Goal: Task Accomplishment & Management: Use online tool/utility

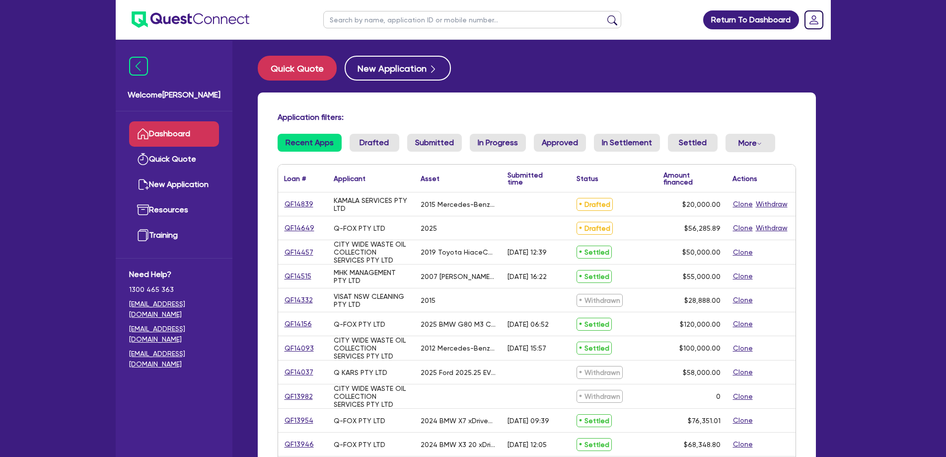
click at [175, 134] on link "Dashboard" at bounding box center [174, 133] width 90 height 25
click at [174, 128] on link "Dashboard" at bounding box center [174, 133] width 90 height 25
click at [293, 64] on button "Quick Quote" at bounding box center [297, 68] width 79 height 25
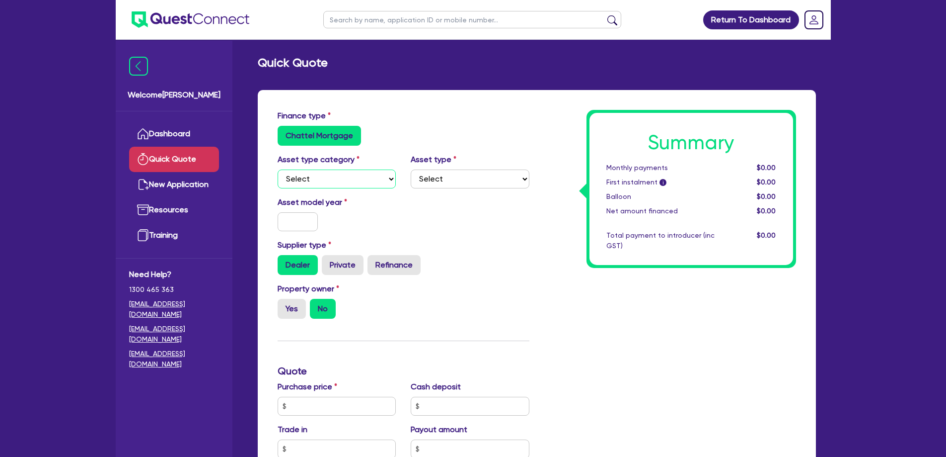
click at [346, 179] on select "Select Cars and light trucks Primary assets Secondary assets Tertiary assets" at bounding box center [337, 178] width 119 height 19
select select "PRIMARY_ASSETS"
click at [278, 169] on select "Select Cars and light trucks Primary assets Secondary assets Tertiary assets" at bounding box center [337, 178] width 119 height 19
click at [446, 177] on select "Select Heavy trucks over 4.5 tonne Trailers Bus and coaches Yellow goods and ex…" at bounding box center [470, 178] width 119 height 19
click at [442, 127] on div "Chattel Mortgage" at bounding box center [404, 136] width 252 height 20
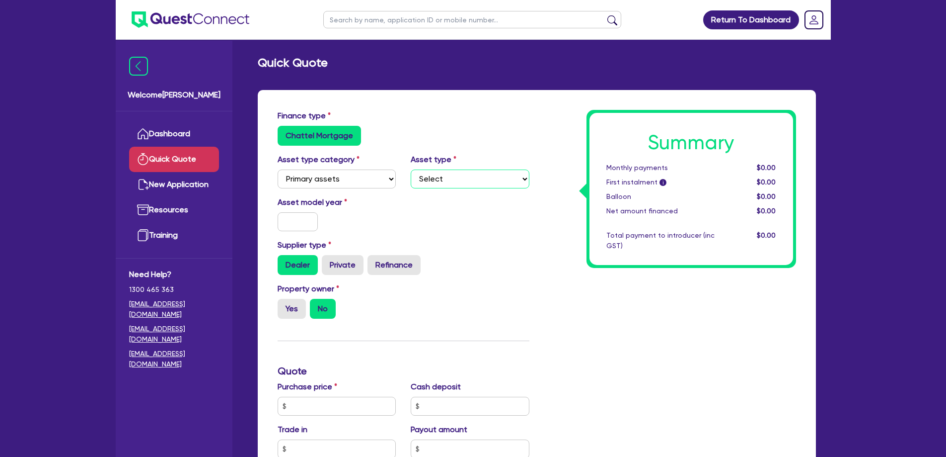
click at [518, 183] on select "Select Heavy trucks over 4.5 tonne Trailers Bus and coaches Yellow goods and ex…" at bounding box center [470, 178] width 119 height 19
select select "TRAILERS"
click at [411, 169] on select "Select Heavy trucks over 4.5 tonne Trailers Bus and coaches Yellow goods and ex…" at bounding box center [470, 178] width 119 height 19
click at [305, 221] on input "text" at bounding box center [298, 221] width 41 height 19
type input "2025"
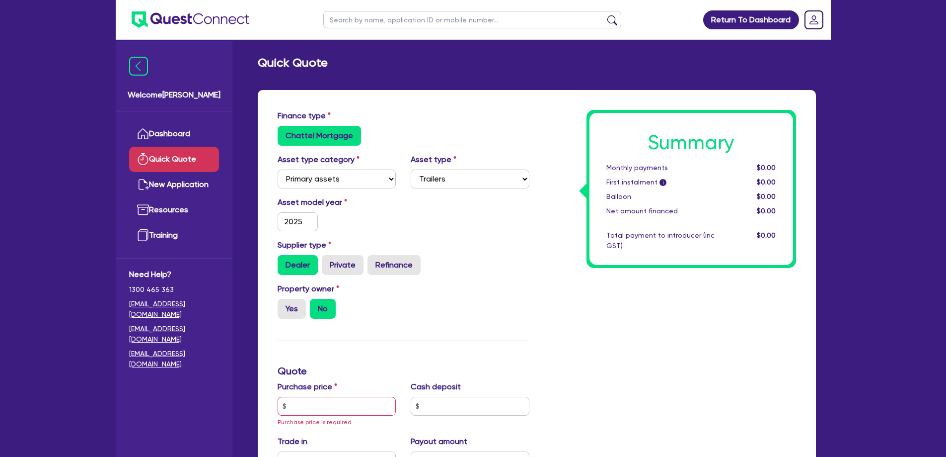
click at [517, 235] on div "Asset model year 2025" at bounding box center [403, 217] width 267 height 43
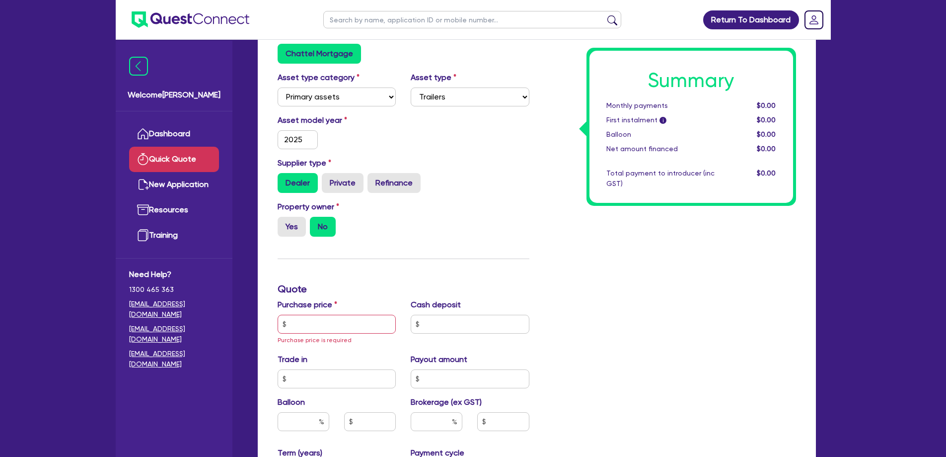
scroll to position [99, 0]
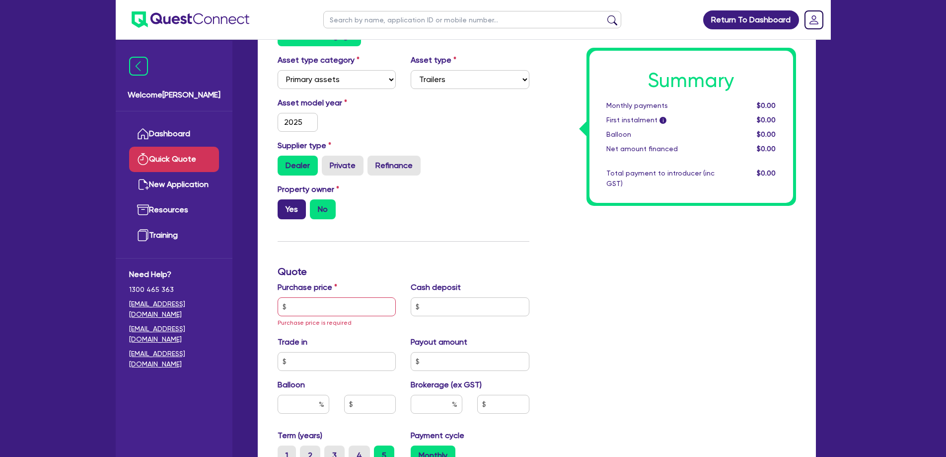
click at [289, 211] on label "Yes" at bounding box center [292, 209] width 28 height 20
click at [284, 206] on input "Yes" at bounding box center [281, 202] width 6 height 6
radio input "true"
click at [323, 209] on label "No" at bounding box center [323, 209] width 26 height 20
click at [316, 206] on input "No" at bounding box center [313, 202] width 6 height 6
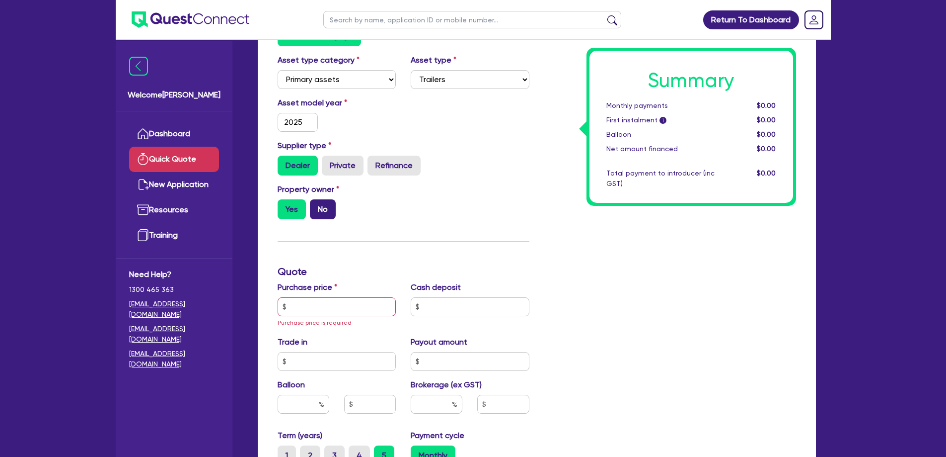
radio input "true"
click at [294, 209] on label "Yes" at bounding box center [292, 209] width 28 height 20
click at [284, 206] on input "Yes" at bounding box center [281, 202] width 6 height 6
radio input "true"
click at [324, 209] on label "No" at bounding box center [323, 209] width 26 height 20
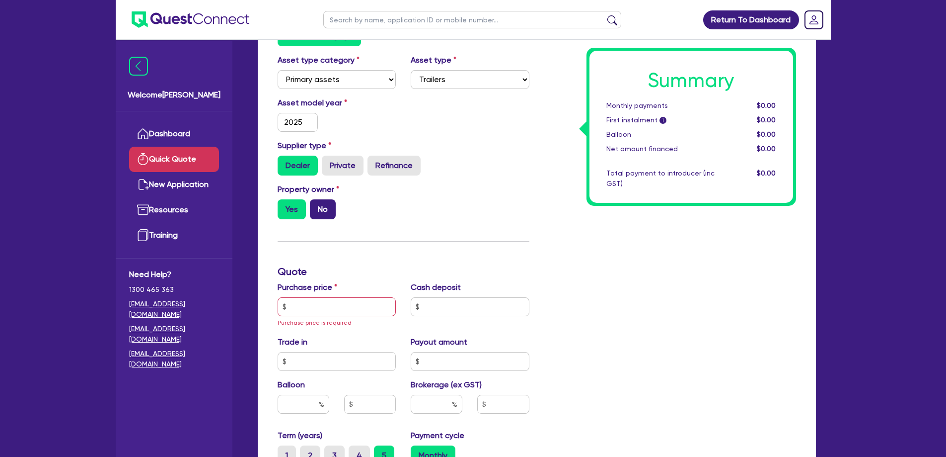
click at [316, 206] on input "No" at bounding box center [313, 202] width 6 height 6
radio input "true"
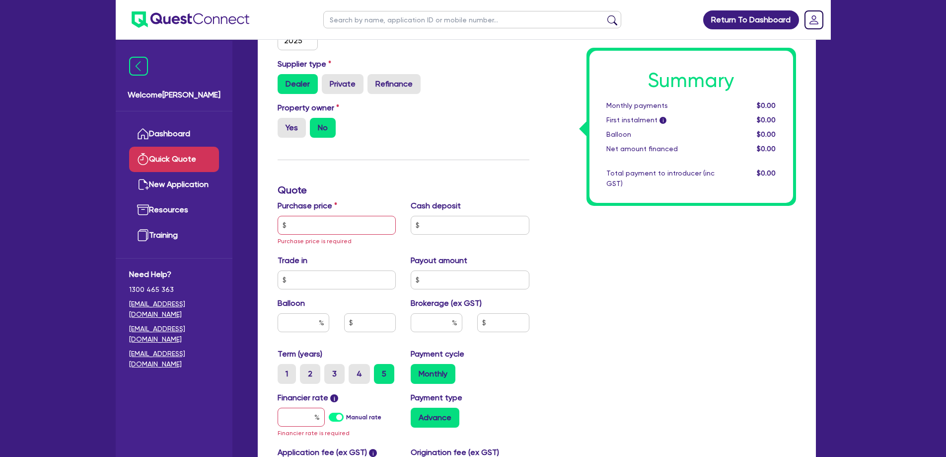
scroll to position [199, 0]
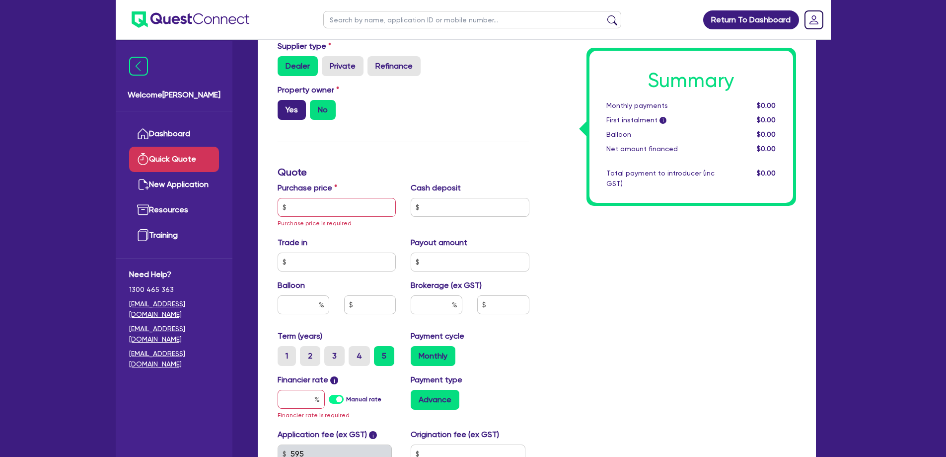
click at [292, 111] on label "Yes" at bounding box center [292, 110] width 28 height 20
click at [284, 106] on input "Yes" at bounding box center [281, 103] width 6 height 6
radio input "true"
click at [317, 215] on input "text" at bounding box center [337, 207] width 119 height 19
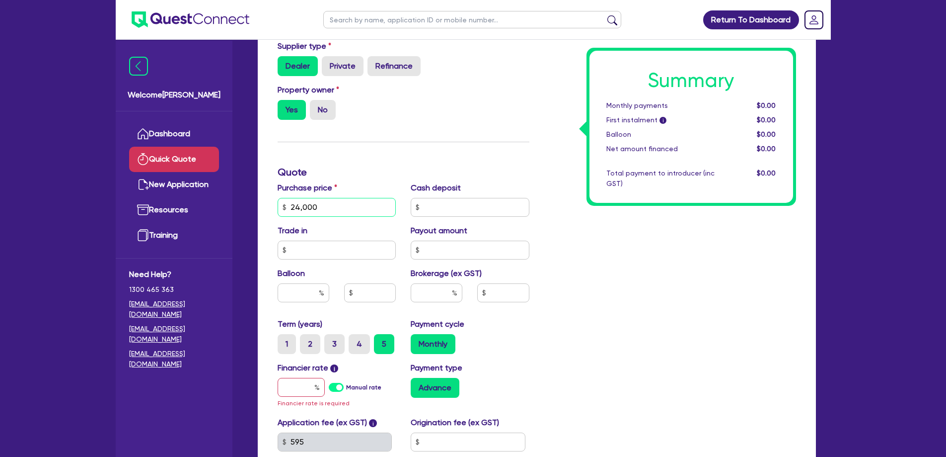
type input "24,000"
click at [617, 242] on div "Summary Monthly payments $0.00 First instalment i $0.00 Balloon $0.00 Net amoun…" at bounding box center [670, 207] width 267 height 592
click at [466, 208] on input "text" at bounding box center [470, 207] width 119 height 19
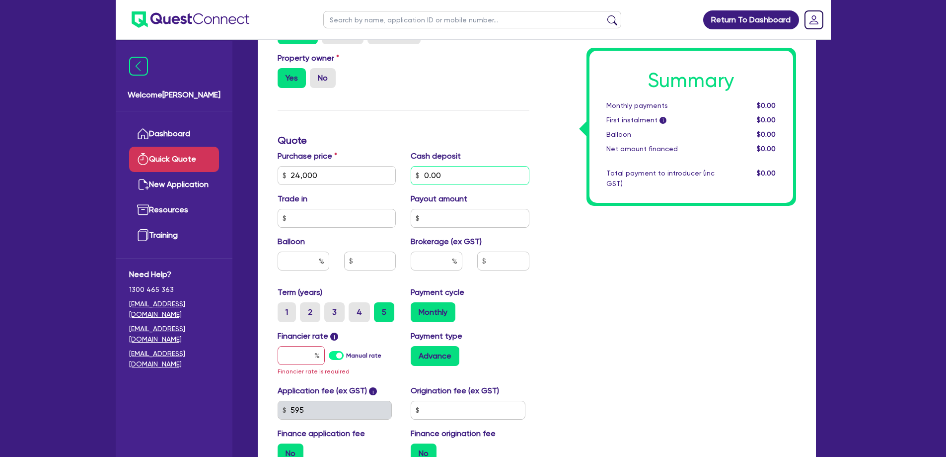
scroll to position [248, 0]
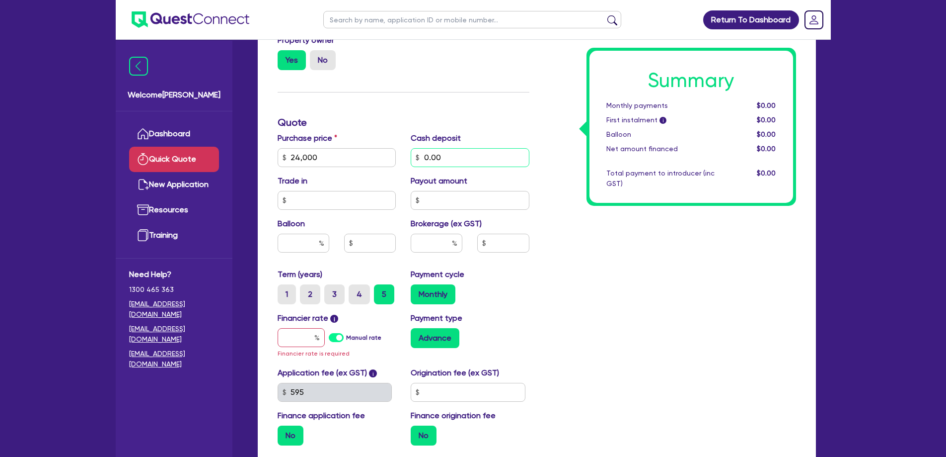
type input "0.00"
click at [431, 242] on input "text" at bounding box center [437, 242] width 52 height 19
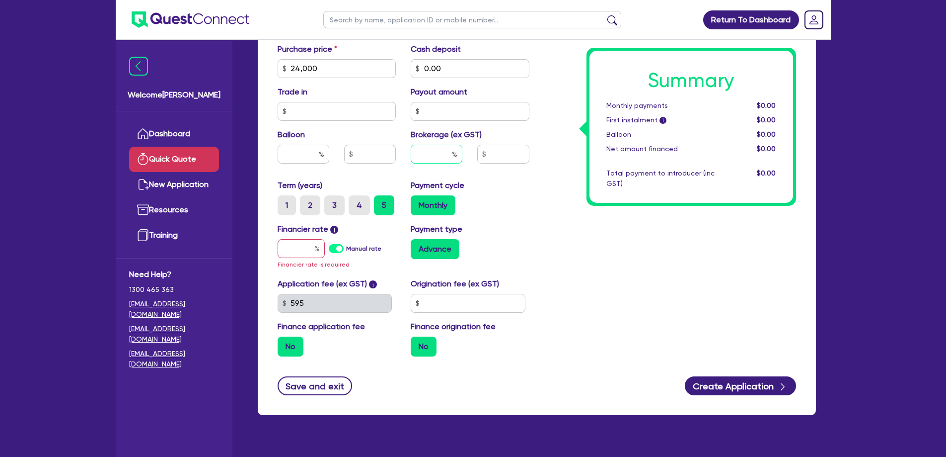
scroll to position [348, 0]
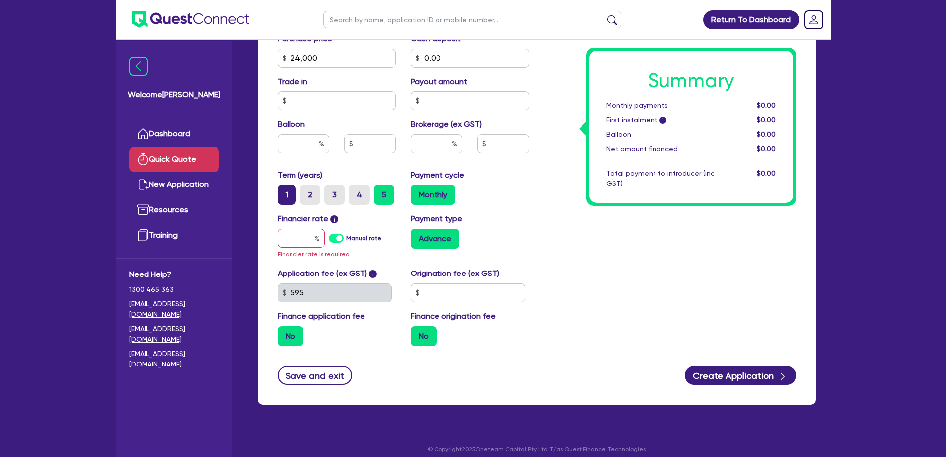
click at [289, 196] on label "1" at bounding box center [287, 195] width 18 height 20
click at [284, 191] on input "1" at bounding box center [281, 188] width 6 height 6
radio input "true"
click at [317, 194] on label "2" at bounding box center [310, 195] width 20 height 20
click at [307, 191] on input "2" at bounding box center [303, 188] width 6 height 6
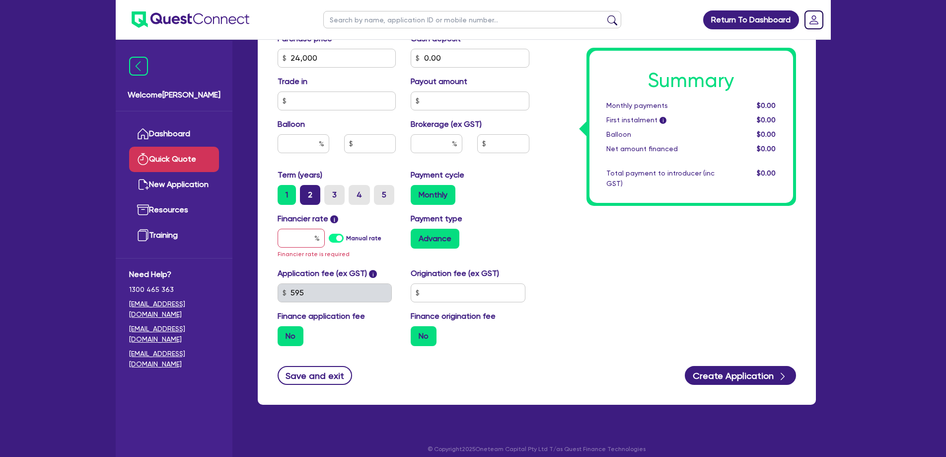
radio input "true"
click at [379, 194] on label "5" at bounding box center [384, 195] width 20 height 20
click at [379, 191] on input "5" at bounding box center [377, 188] width 6 height 6
radio input "true"
click at [306, 238] on input "text" at bounding box center [301, 238] width 47 height 19
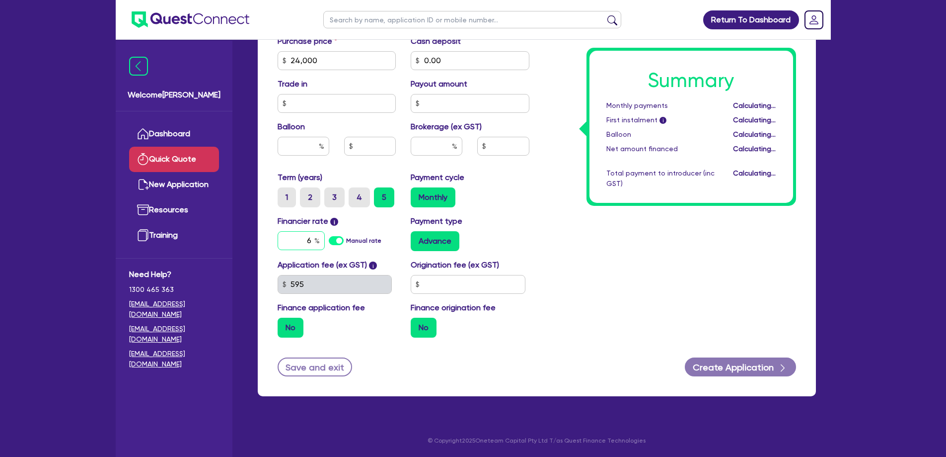
scroll to position [345, 0]
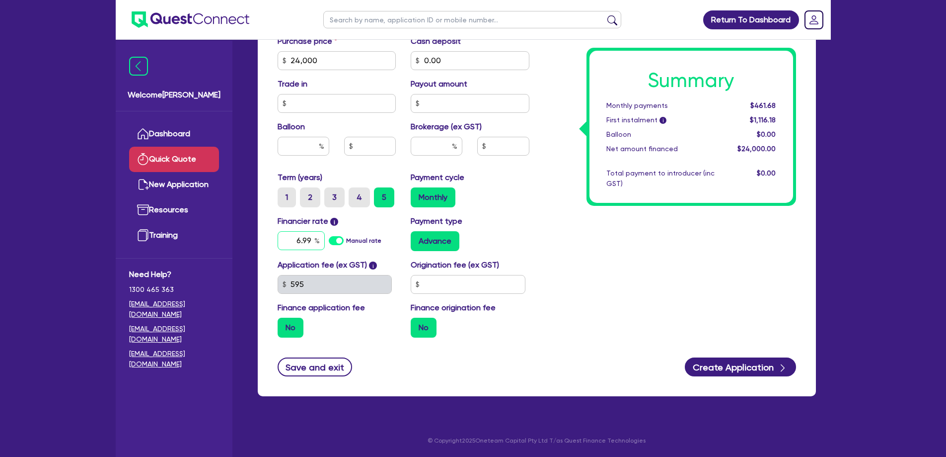
type input "6.99"
click at [594, 271] on div "Summary Monthly payments $472.37 First instalment i $1,126.87 Balloon $0.00 Net…" at bounding box center [670, 55] width 267 height 581
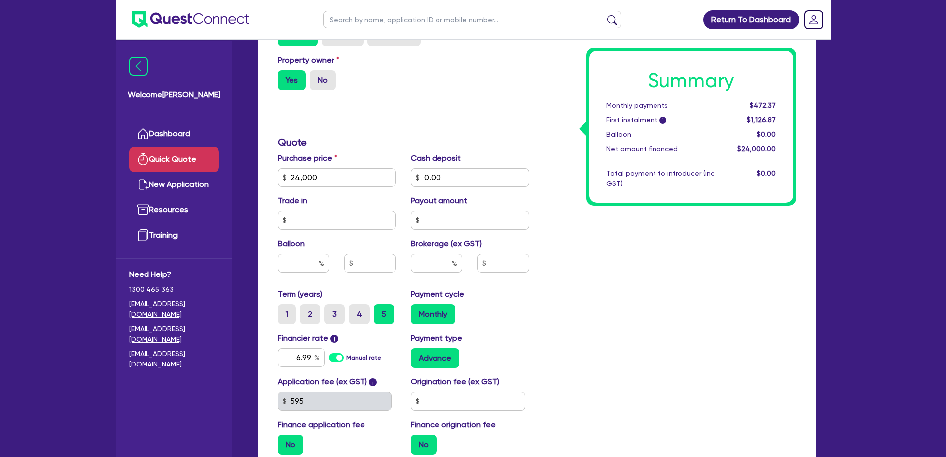
scroll to position [47, 0]
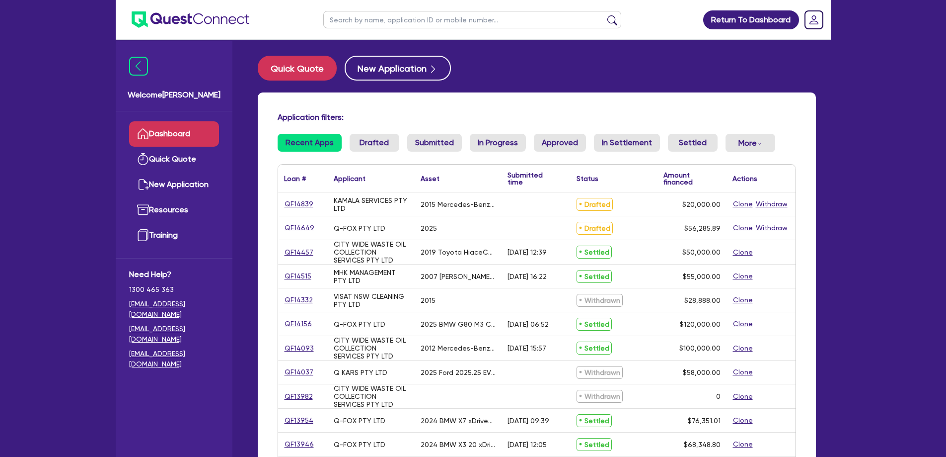
click at [170, 136] on link "Dashboard" at bounding box center [174, 133] width 90 height 25
click at [279, 71] on button "Quick Quote" at bounding box center [297, 68] width 79 height 25
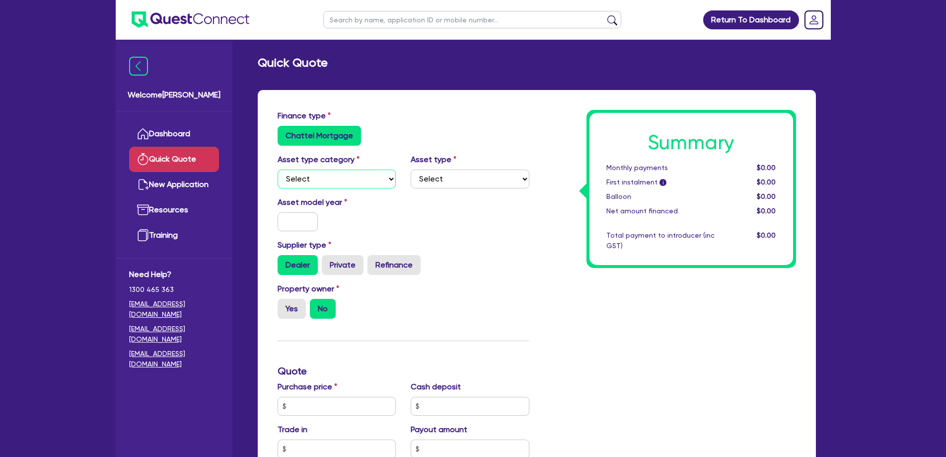
click at [378, 173] on select "Select Cars and light trucks Primary assets Secondary assets Tertiary assets" at bounding box center [337, 178] width 119 height 19
click at [278, 169] on select "Select Cars and light trucks Primary assets Secondary assets Tertiary assets" at bounding box center [337, 178] width 119 height 19
click at [390, 175] on select "Select Cars and light trucks Primary assets Secondary assets Tertiary assets" at bounding box center [337, 178] width 119 height 19
select select "PRIMARY_ASSETS"
click at [278, 169] on select "Select Cars and light trucks Primary assets Secondary assets Tertiary assets" at bounding box center [337, 178] width 119 height 19
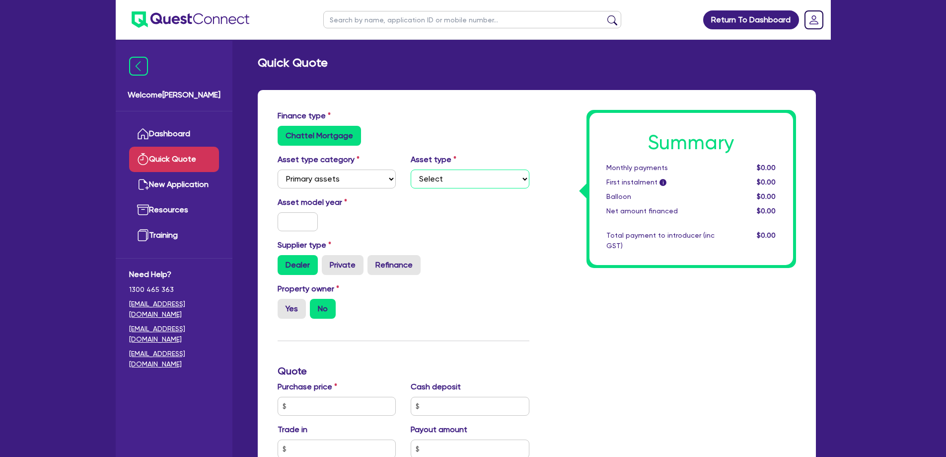
click at [445, 177] on select "Select Heavy trucks over 4.5 tonne Trailers Bus and coaches Yellow goods and ex…" at bounding box center [470, 178] width 119 height 19
select select "TRAILERS"
click at [411, 169] on select "Select Heavy trucks over 4.5 tonne Trailers Bus and coaches Yellow goods and ex…" at bounding box center [470, 178] width 119 height 19
click at [309, 217] on input "text" at bounding box center [298, 221] width 41 height 19
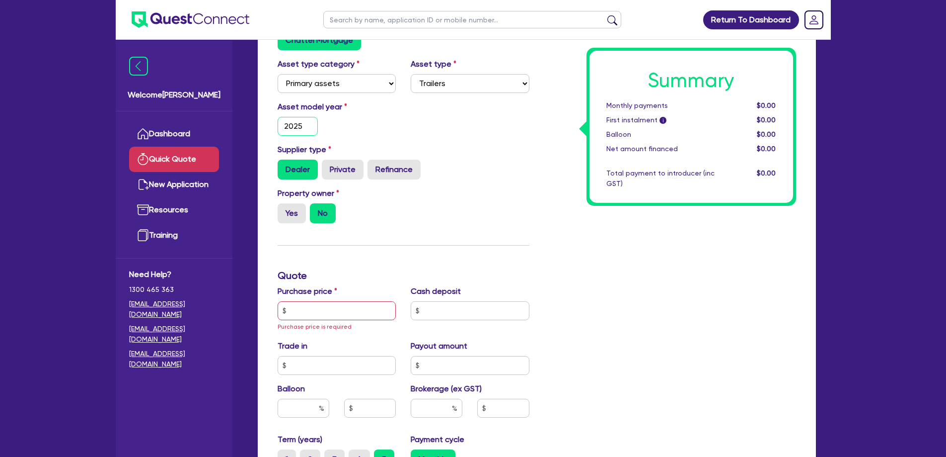
scroll to position [99, 0]
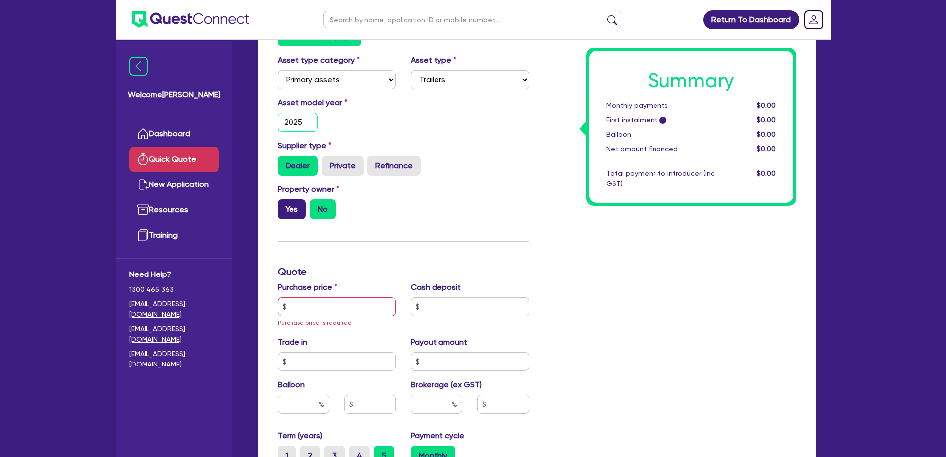
type input "2025"
click at [288, 199] on label "Yes" at bounding box center [292, 209] width 28 height 20
click at [284, 199] on input "Yes" at bounding box center [281, 202] width 6 height 6
radio input "true"
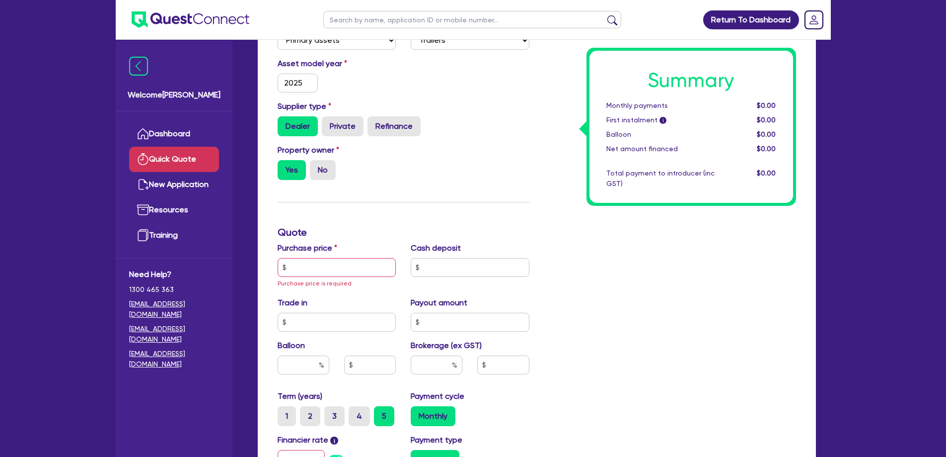
scroll to position [199, 0]
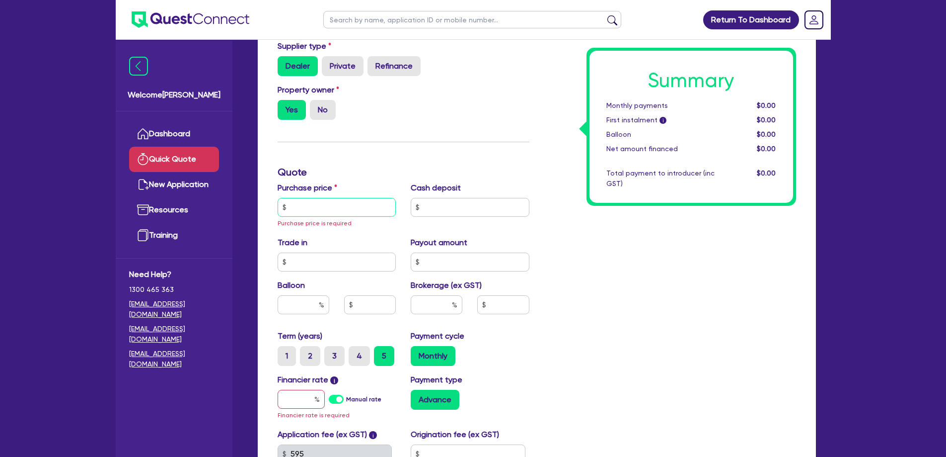
click at [323, 210] on input "text" at bounding box center [337, 207] width 119 height 19
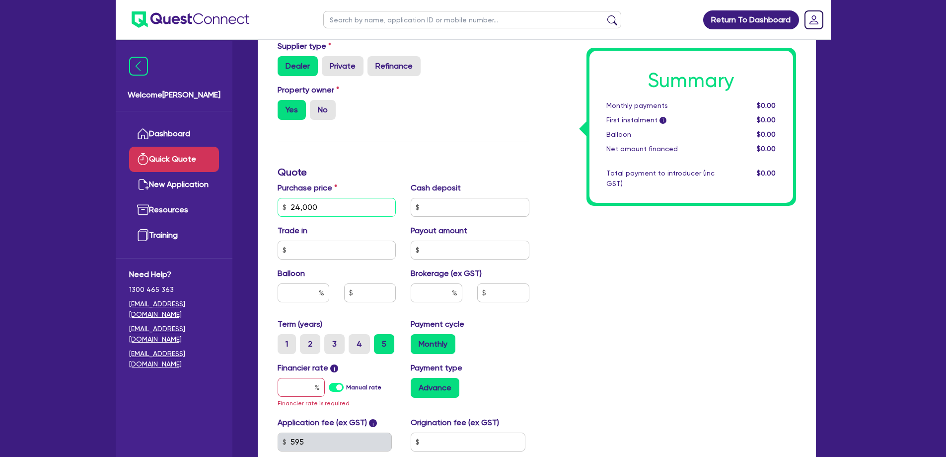
type input "24,000"
click at [480, 205] on input "text" at bounding box center [470, 207] width 119 height 19
type input "0"
click at [578, 276] on div "Summary Monthly payments $0.00 First instalment i $0.00 Balloon $0.00 Net amoun…" at bounding box center [670, 207] width 267 height 592
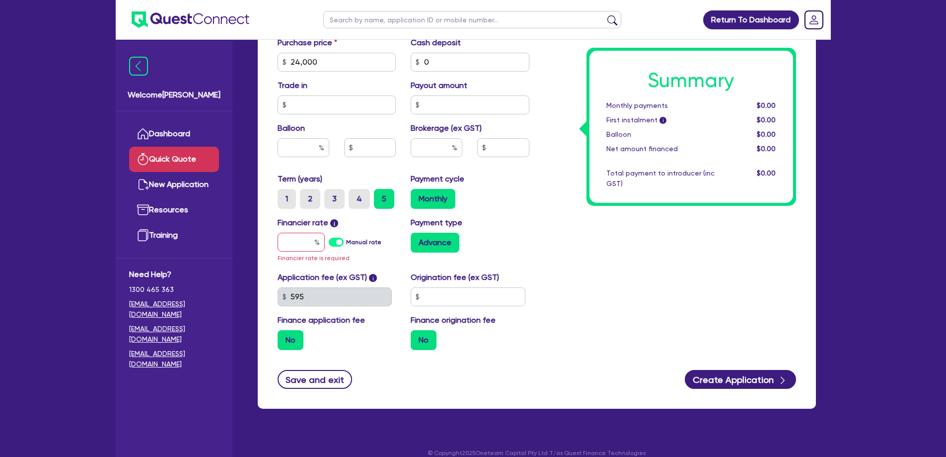
scroll to position [348, 0]
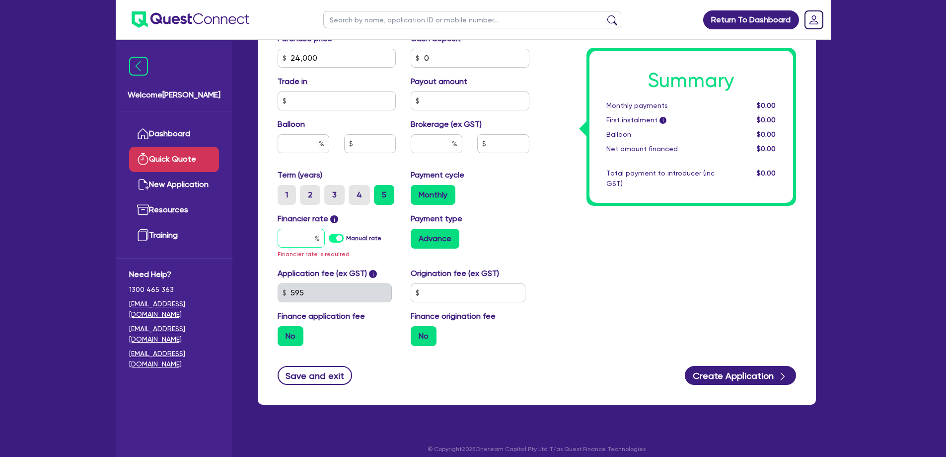
click at [293, 238] on input "text" at bounding box center [301, 238] width 47 height 19
click at [438, 145] on input "text" at bounding box center [437, 143] width 52 height 19
type input "4"
click at [549, 181] on div "Summary Monthly payments $0.00 First instalment i $0.00 Balloon $0.00 Net amoun…" at bounding box center [670, 58] width 267 height 592
click at [315, 239] on div at bounding box center [301, 238] width 47 height 19
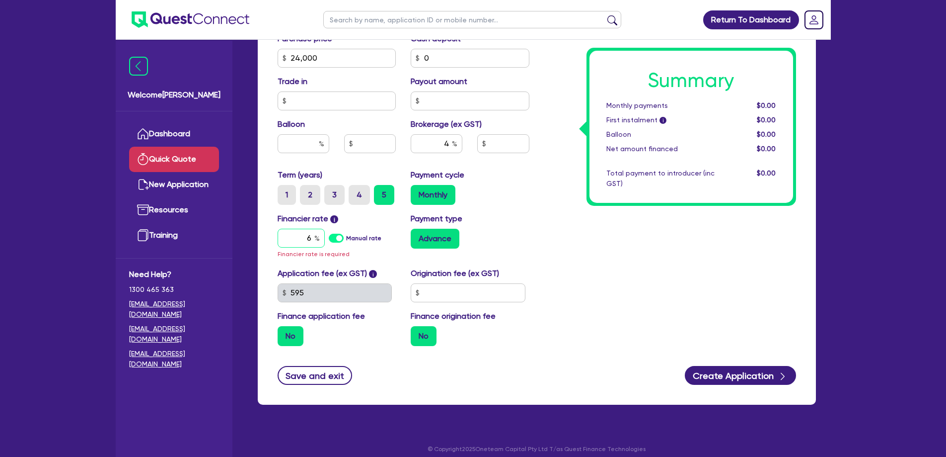
scroll to position [345, 0]
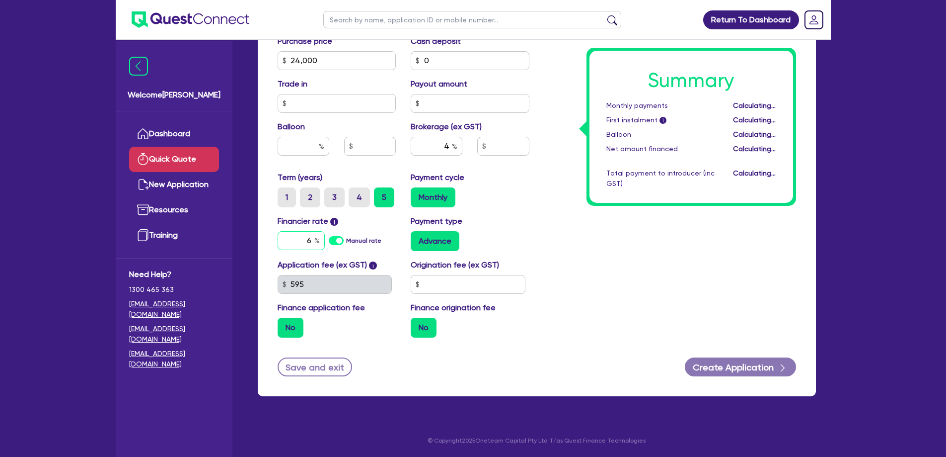
type input "6."
type input "960"
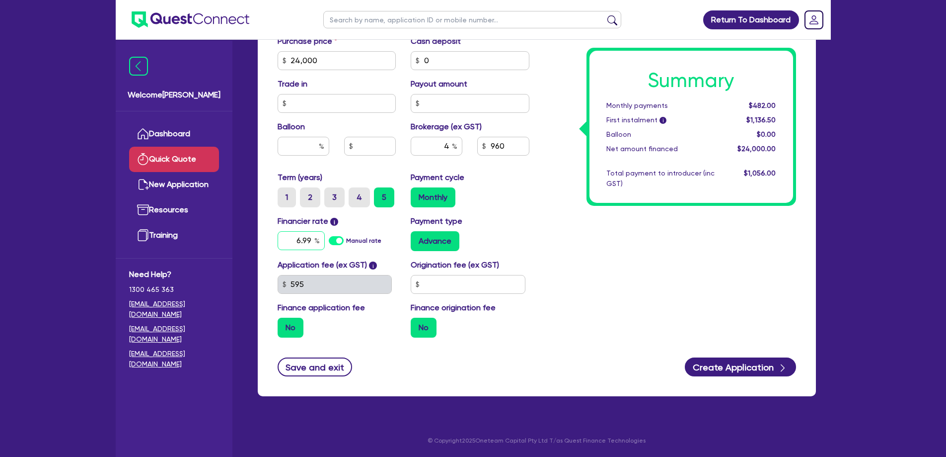
type input "6.99"
click at [286, 284] on div "595" at bounding box center [335, 284] width 115 height 19
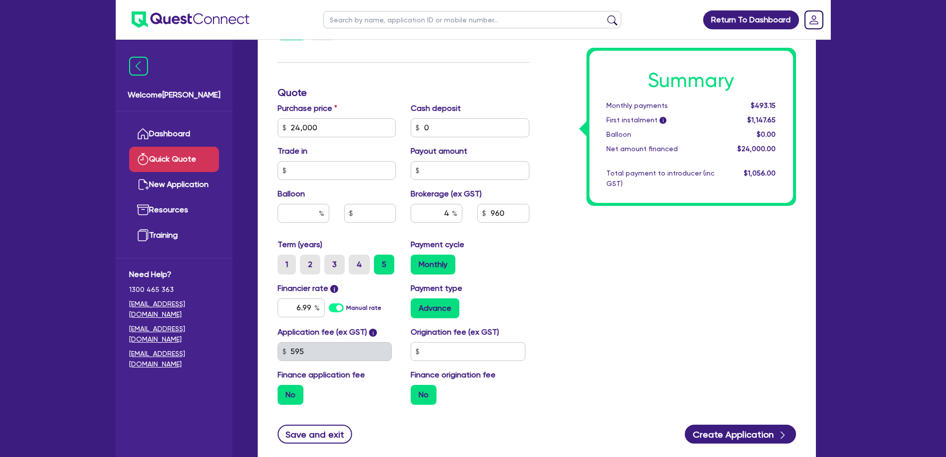
scroll to position [296, 0]
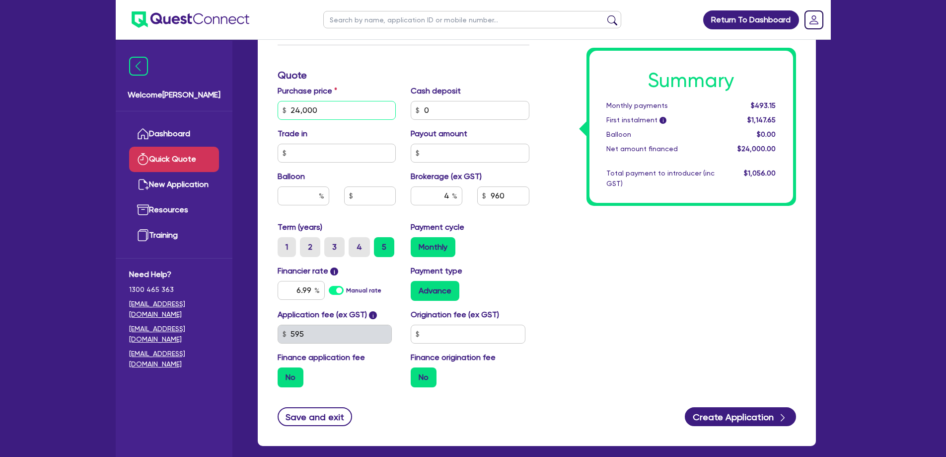
drag, startPoint x: 320, startPoint y: 108, endPoint x: 292, endPoint y: 110, distance: 27.9
click at [292, 110] on input "24,000" at bounding box center [337, 110] width 119 height 19
type input "25,250"
click at [645, 268] on div "Summary Monthly payments $493.15 First instalment i $1,147.65 Balloon $0.00 Net…" at bounding box center [670, 104] width 267 height 581
click at [443, 196] on input "4" at bounding box center [437, 195] width 52 height 19
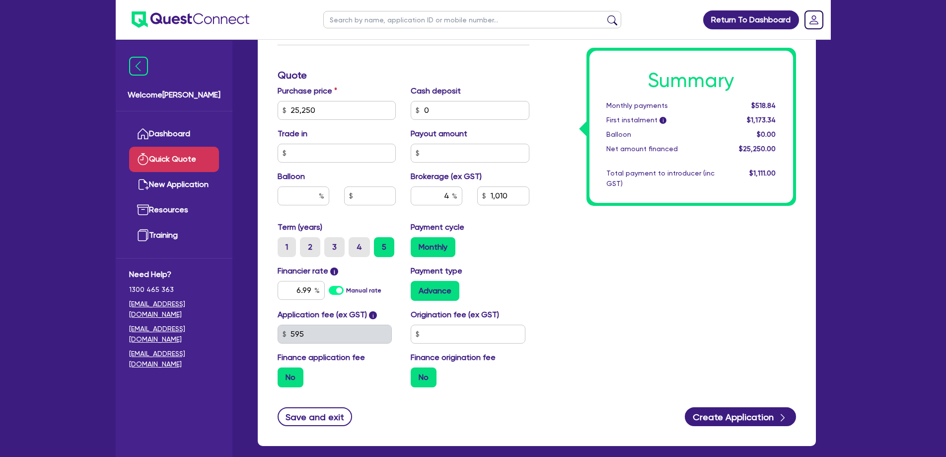
click at [642, 300] on div "Summary Monthly payments $518.84 First instalment i $1,173.34 Balloon $0.00 Net…" at bounding box center [670, 104] width 267 height 581
type input "1,010"
click at [634, 322] on div "Summary Monthly payments $518.84 First instalment i $1,173.34 Balloon $0.00 Net…" at bounding box center [670, 104] width 267 height 581
click at [688, 329] on div "Summary Monthly payments $518.84 First instalment i $1,173.34 Balloon $0.00 Net…" at bounding box center [670, 104] width 267 height 581
click at [705, 313] on div "Summary Monthly payments $518.84 First instalment i $1,173.34 Balloon $0.00 Net…" at bounding box center [670, 104] width 267 height 581
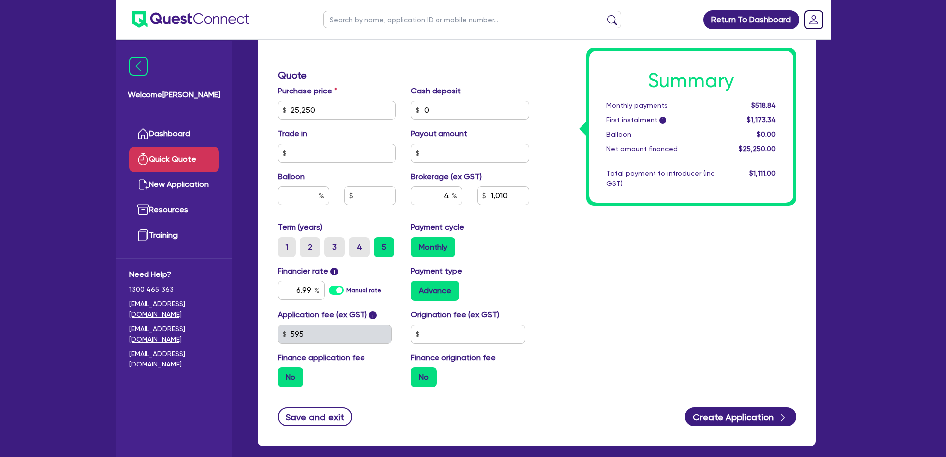
click at [739, 288] on div "Summary Monthly payments $518.84 First instalment i $1,173.34 Balloon $0.00 Net…" at bounding box center [670, 104] width 267 height 581
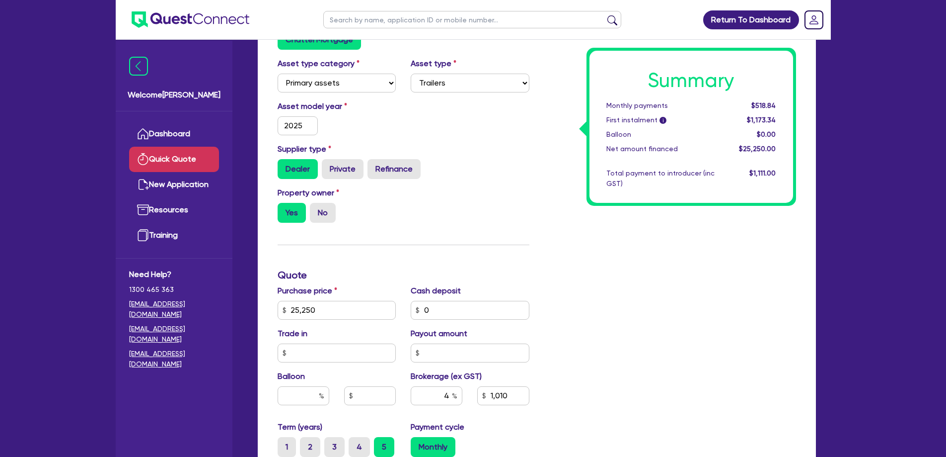
scroll to position [0, 0]
